Goal: Transaction & Acquisition: Purchase product/service

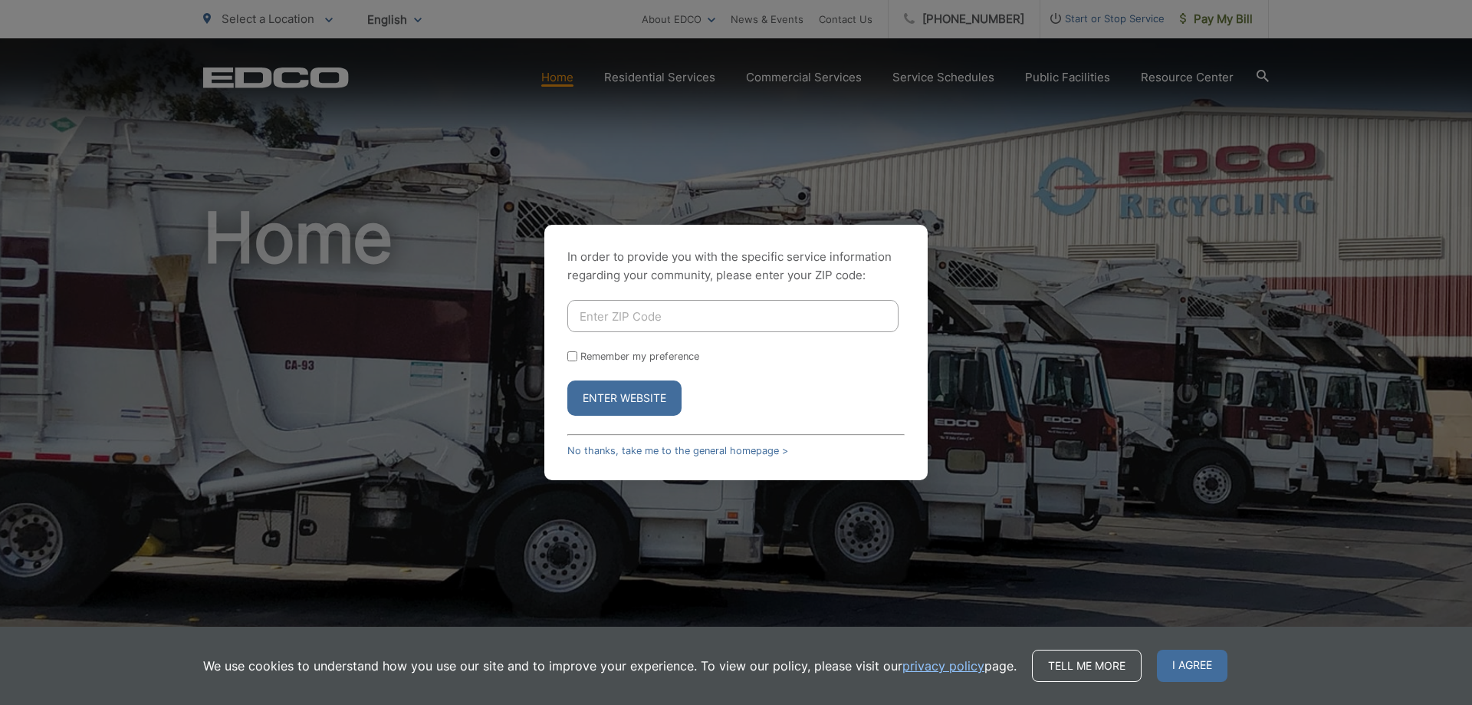
click at [742, 313] on input "Enter ZIP Code" at bounding box center [732, 316] width 331 height 32
type input "92021"
click at [650, 403] on button "Enter Website" at bounding box center [624, 397] width 114 height 35
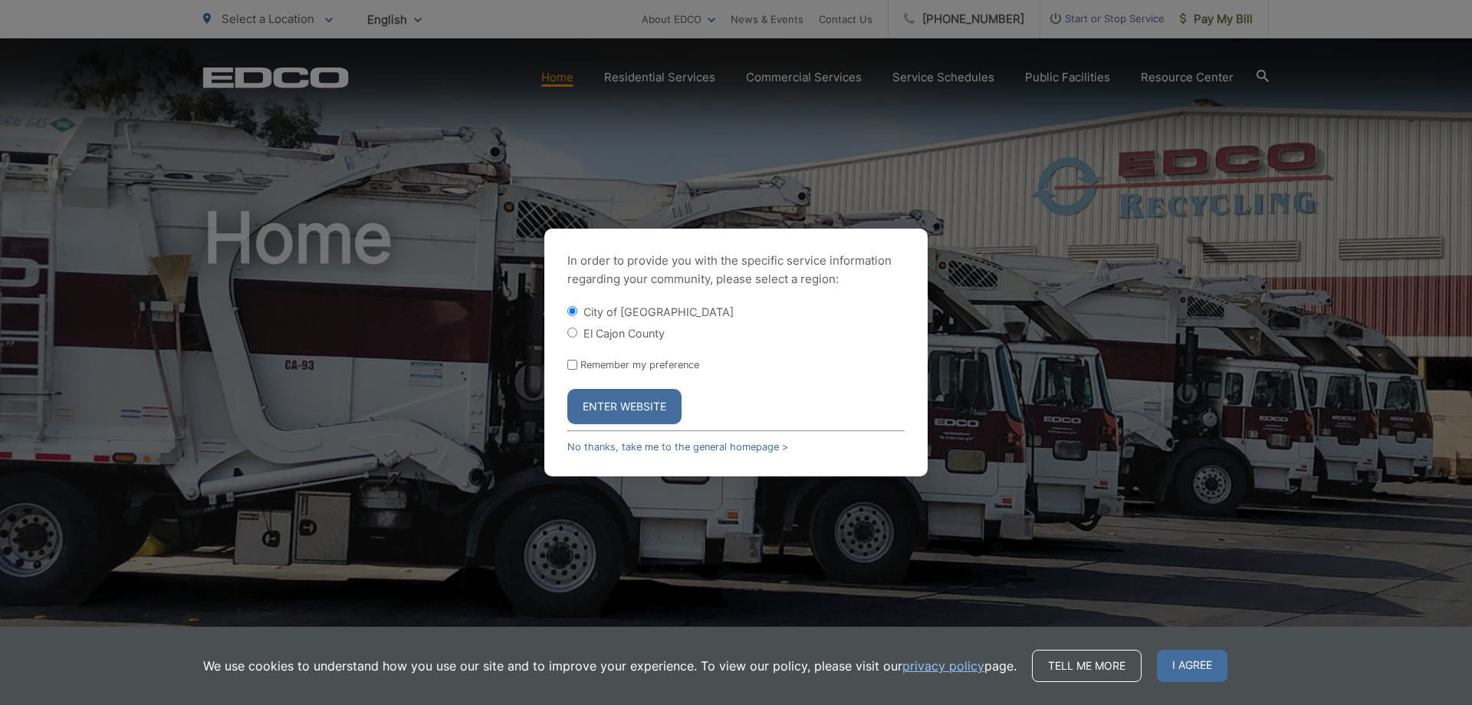
click at [665, 401] on button "Enter Website" at bounding box center [624, 406] width 114 height 35
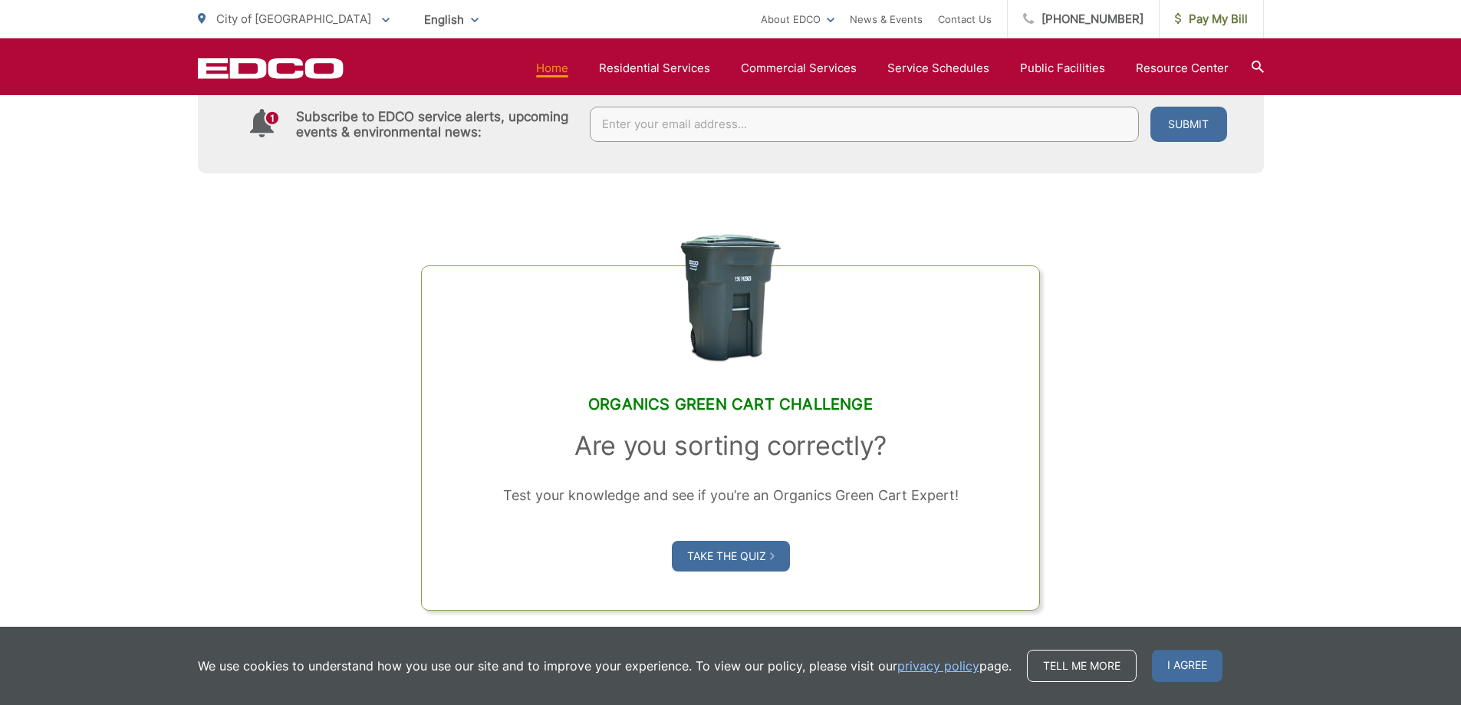
scroll to position [537, 0]
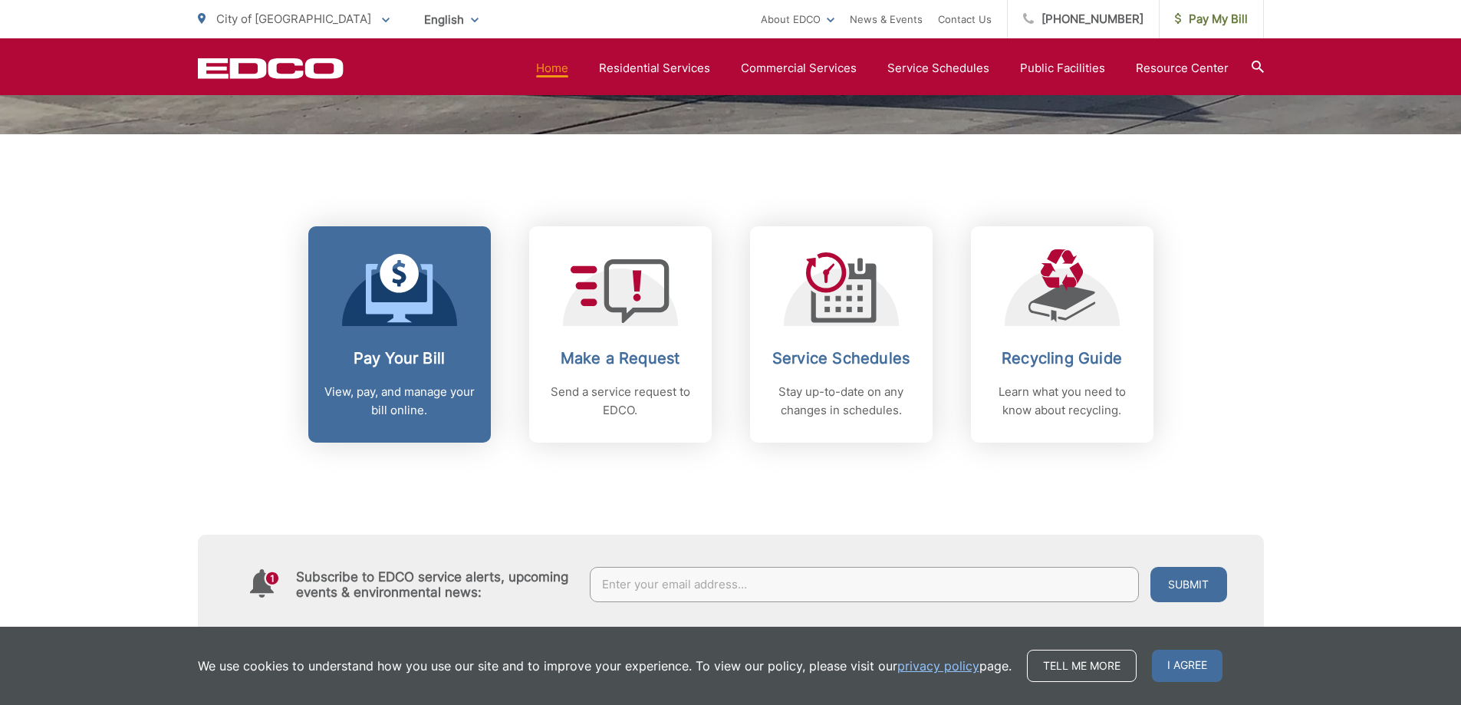
click at [435, 320] on div at bounding box center [399, 287] width 115 height 77
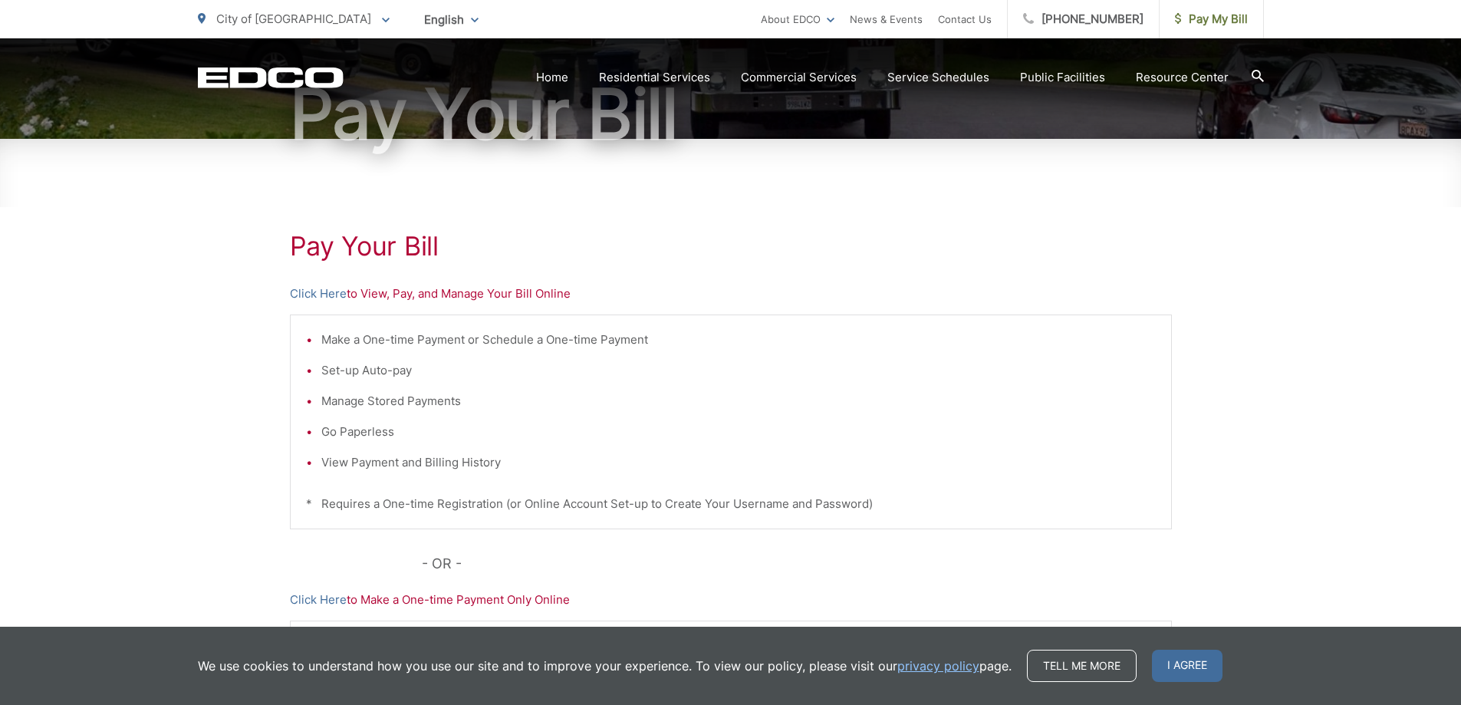
scroll to position [230, 0]
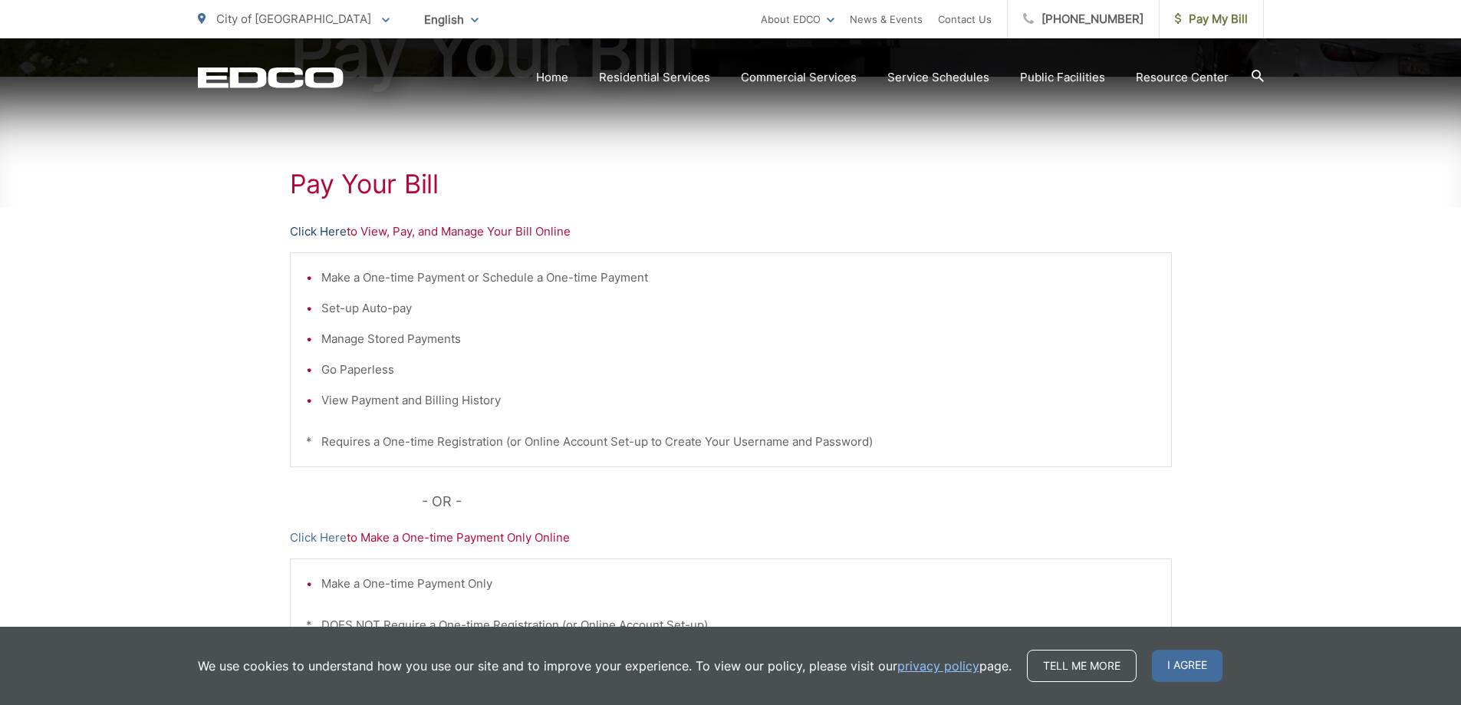
click at [326, 229] on link "Click Here" at bounding box center [318, 231] width 57 height 18
